Goal: Transaction & Acquisition: Book appointment/travel/reservation

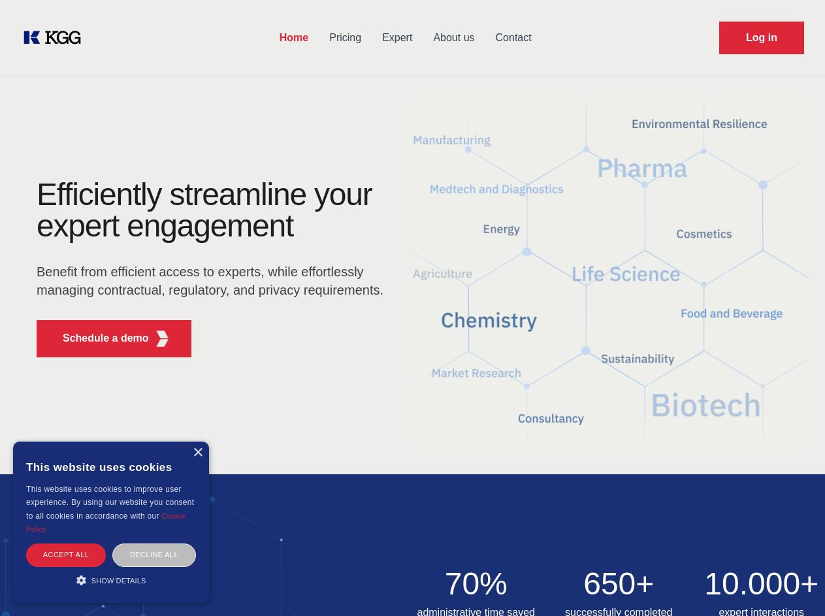
click at [412, 308] on div "Efficiently streamline your expert engagement Benefit from efficient access to …" at bounding box center [214, 273] width 397 height 189
click at [98, 338] on p "Schedule a demo" at bounding box center [106, 339] width 86 height 16
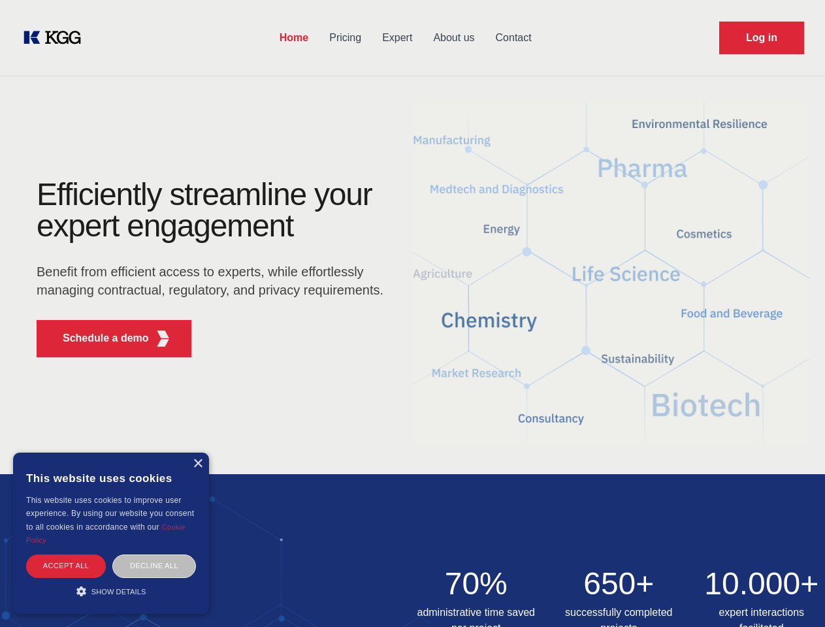
click at [197, 453] on div "× This website uses cookies This website uses cookies to improve user experienc…" at bounding box center [111, 533] width 196 height 161
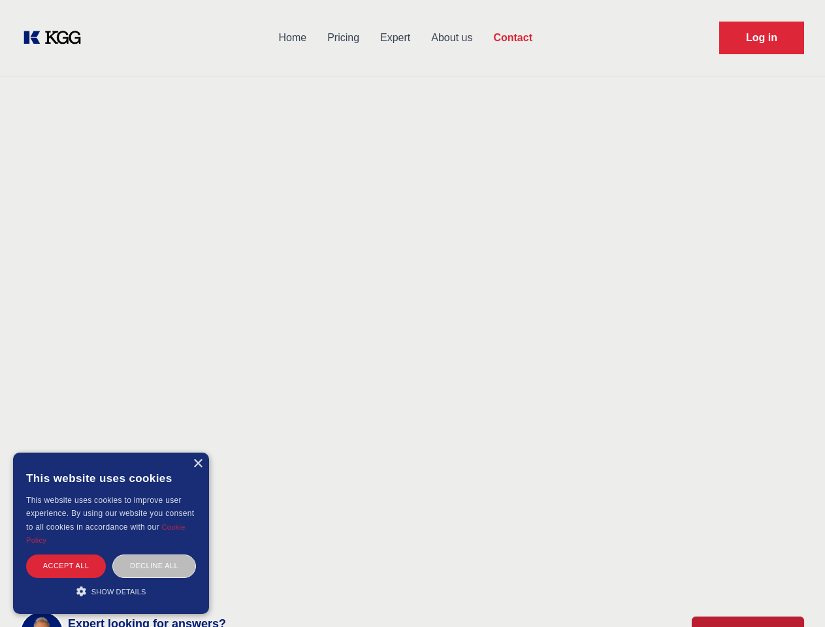
click at [66, 555] on div "Accept all" at bounding box center [66, 566] width 80 height 23
click at [154, 555] on div "Decline all" at bounding box center [154, 566] width 84 height 23
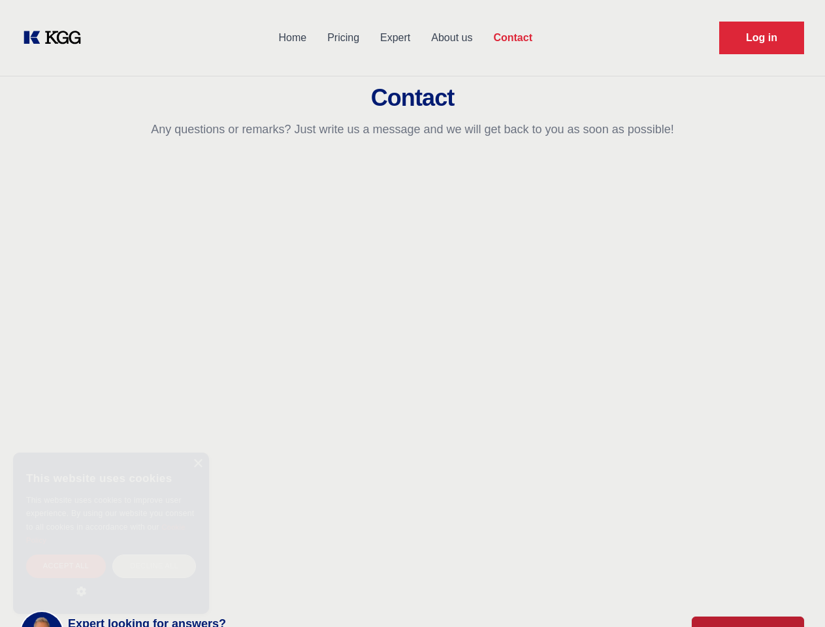
click at [111, 580] on main "Contact Any questions or remarks? Just write us a message and we will get back …" at bounding box center [412, 340] width 825 height 680
